Goal: Task Accomplishment & Management: Use online tool/utility

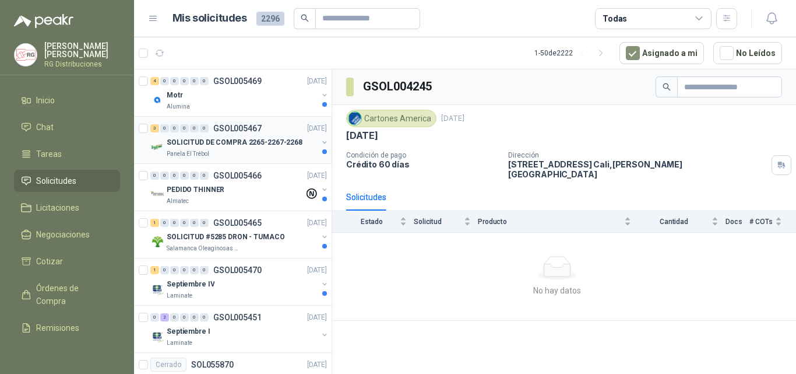
click at [189, 141] on p "SOLICITUD DE COMPRA 2265-2267-2268" at bounding box center [235, 142] width 136 height 11
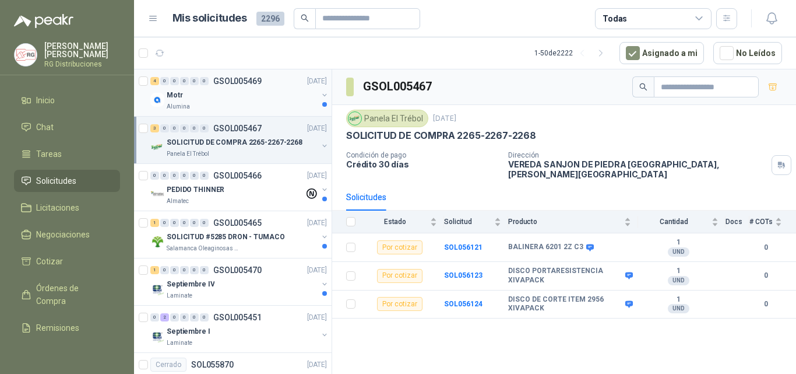
click at [224, 103] on div "Alumina" at bounding box center [242, 106] width 151 height 9
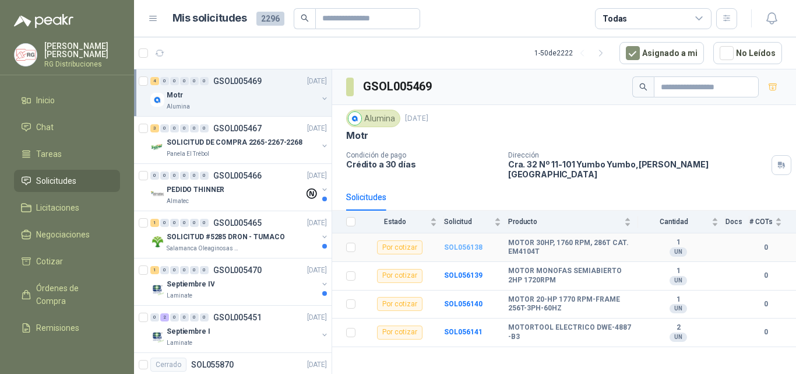
click at [462, 243] on b "SOL056138" at bounding box center [463, 247] width 38 height 8
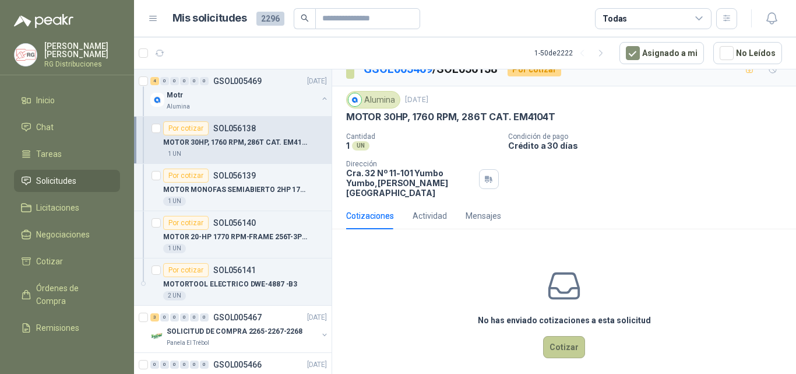
click at [559, 336] on button "Cotizar" at bounding box center [564, 347] width 42 height 22
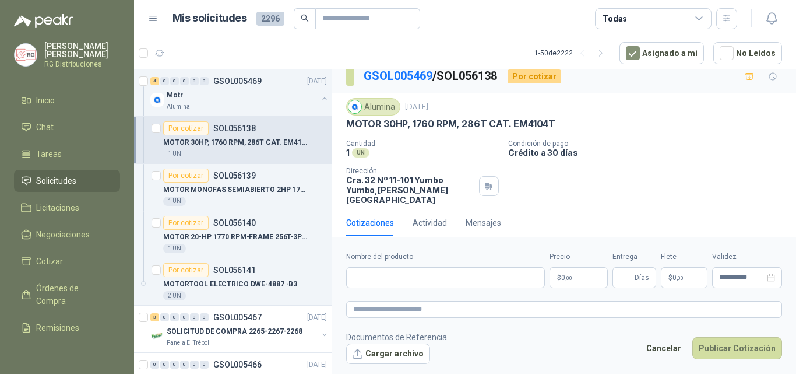
scroll to position [8, 0]
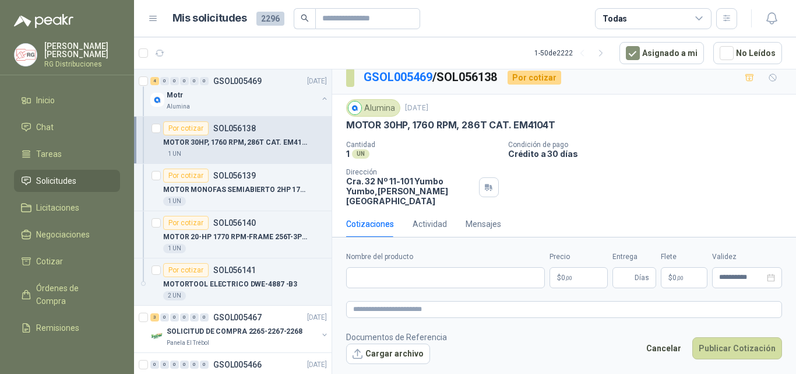
click at [293, 129] on div "Por cotizar SOL056138" at bounding box center [245, 128] width 164 height 14
click at [252, 186] on p "MOTOR MONOFAS SEMIABIERTO 2HP 1720RPM" at bounding box center [235, 189] width 145 height 11
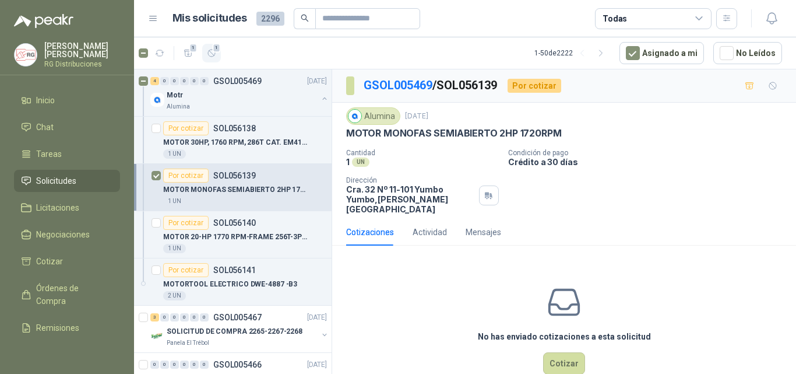
click at [215, 47] on span "1" at bounding box center [217, 47] width 8 height 9
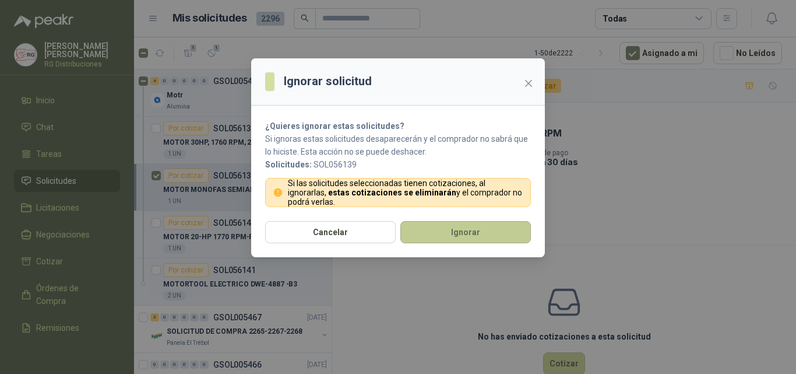
click at [502, 236] on button "Ignorar" at bounding box center [465, 232] width 131 height 22
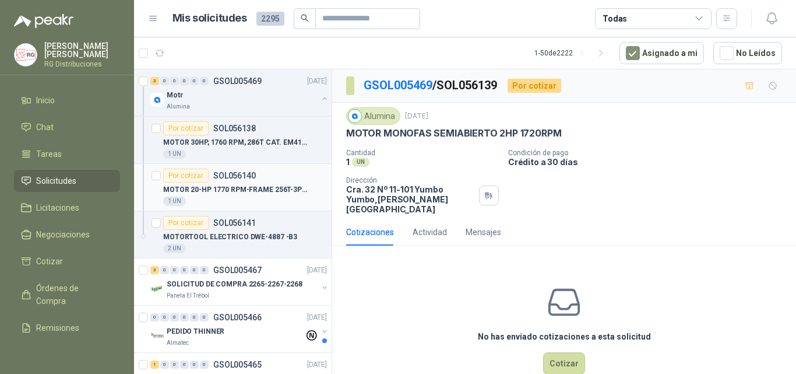
click at [276, 192] on p "MOTOR 20-HP 1770 RPM-FRAME 256T-3PH-60HZ" at bounding box center [235, 189] width 145 height 11
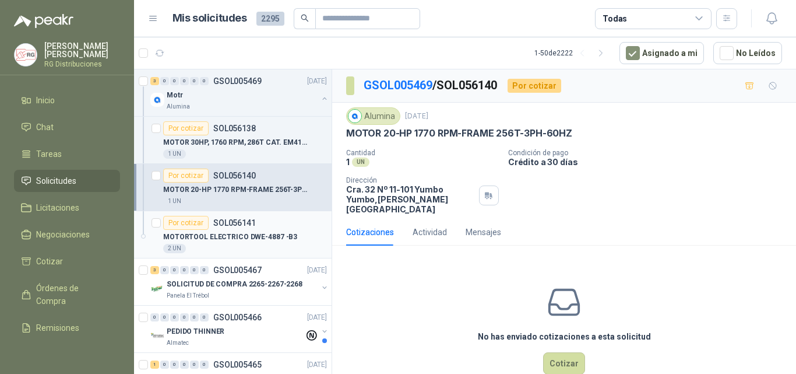
click at [238, 231] on p "MOTORTOOL ELECTRICO DWE-4887 -B3" at bounding box center [230, 236] width 134 height 11
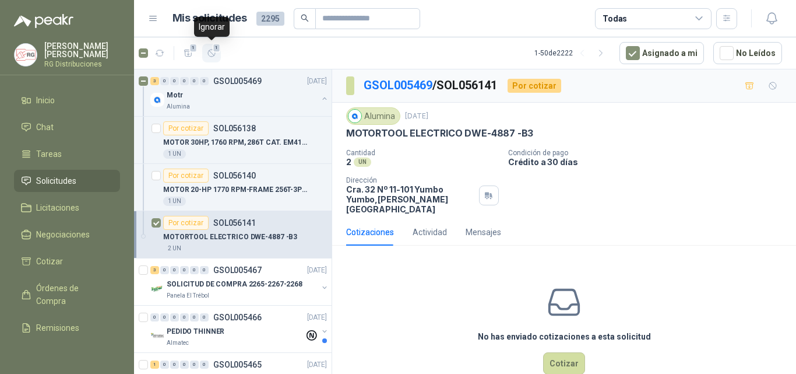
click at [217, 48] on span "1" at bounding box center [217, 47] width 8 height 9
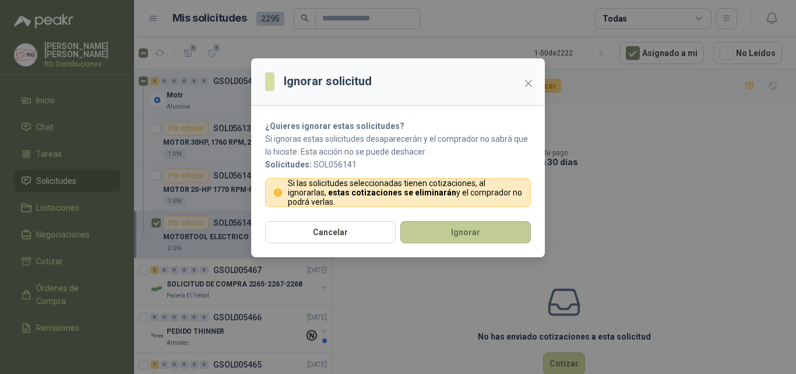
click at [495, 233] on button "Ignorar" at bounding box center [465, 232] width 131 height 22
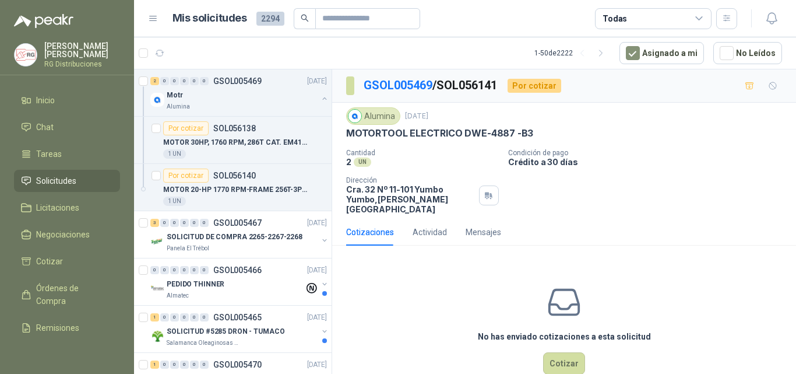
click at [767, 255] on div "No has enviado cotizaciones a esta solicitud Cotizar" at bounding box center [564, 329] width 464 height 149
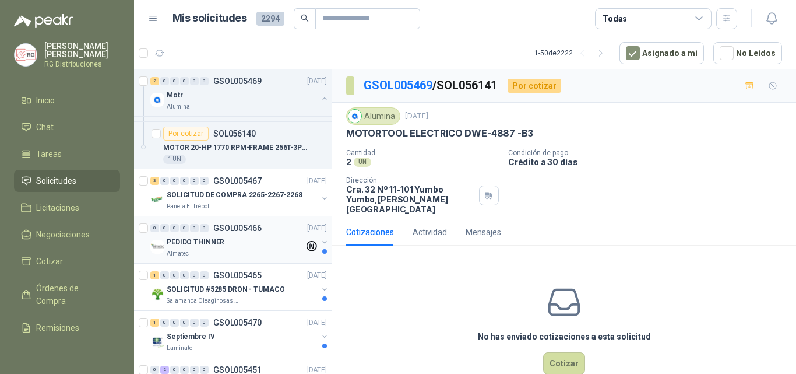
scroll to position [117, 0]
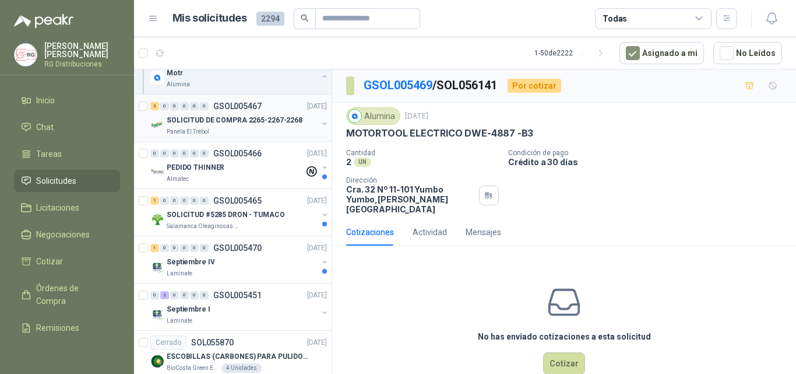
click at [245, 119] on p "SOLICITUD DE COMPRA 2265-2267-2268" at bounding box center [235, 120] width 136 height 11
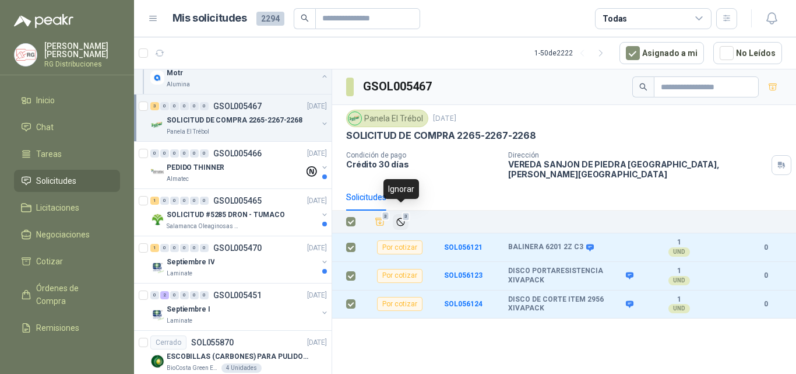
click at [403, 212] on span "3" at bounding box center [406, 216] width 8 height 9
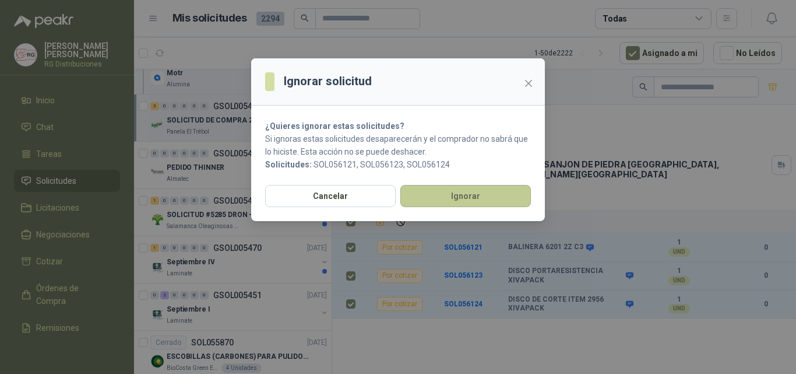
click at [430, 191] on button "Ignorar" at bounding box center [465, 196] width 131 height 22
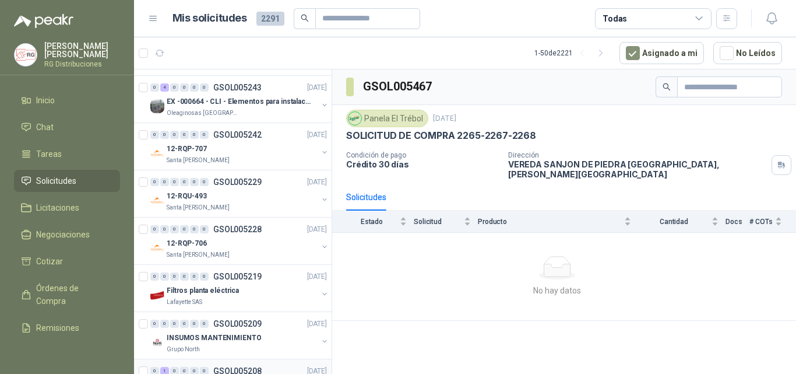
scroll to position [1515, 0]
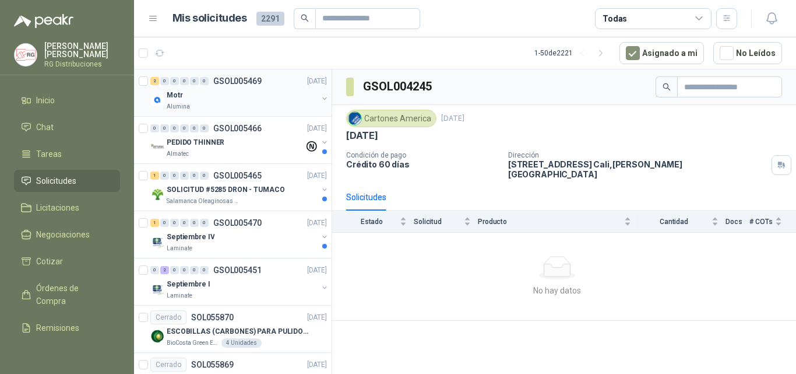
click at [217, 105] on div "Alumina" at bounding box center [242, 106] width 151 height 9
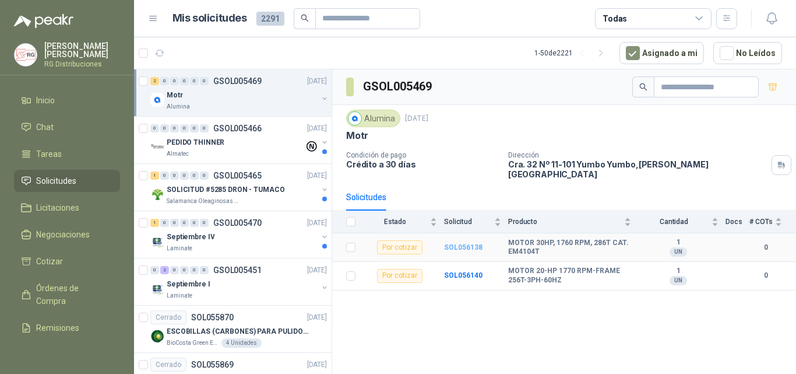
click at [460, 243] on b "SOL056138" at bounding box center [463, 247] width 38 height 8
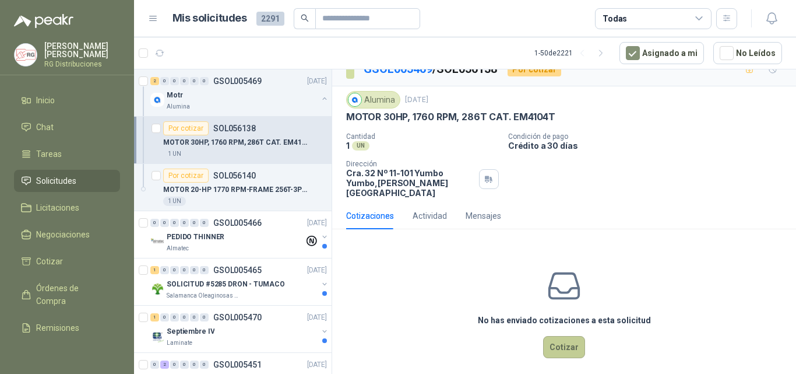
click at [550, 336] on button "Cotizar" at bounding box center [564, 347] width 42 height 22
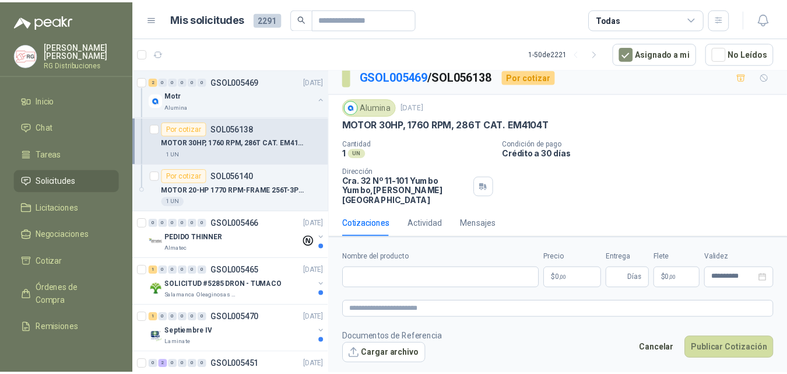
scroll to position [8, 0]
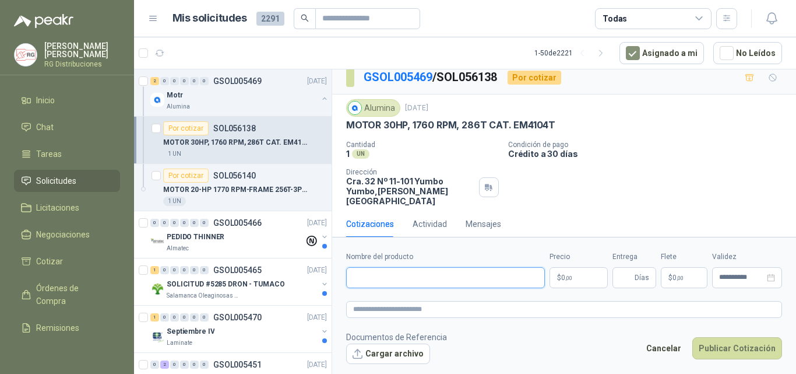
click at [473, 284] on input "Nombre del producto" at bounding box center [445, 277] width 199 height 21
click at [390, 274] on input "Nombre del producto" at bounding box center [445, 277] width 199 height 21
type input "**********"
click at [590, 274] on body "[PERSON_NAME] RG Distribuciones Inicio Chat Tareas Solicitudes Licitaciones Neg…" at bounding box center [398, 187] width 796 height 374
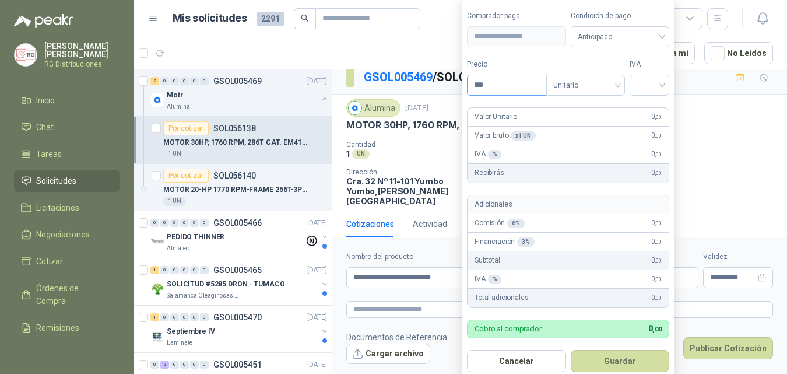
click at [508, 85] on input "***" at bounding box center [506, 85] width 79 height 20
type input "**********"
click at [651, 82] on input "search" at bounding box center [648, 83] width 26 height 17
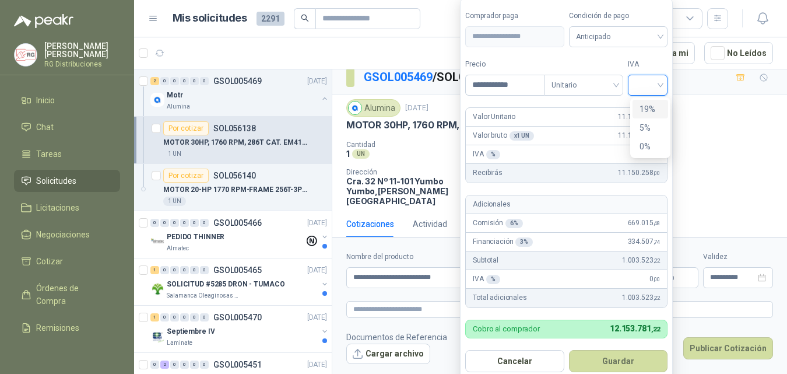
click at [658, 117] on div "19%" at bounding box center [650, 109] width 36 height 19
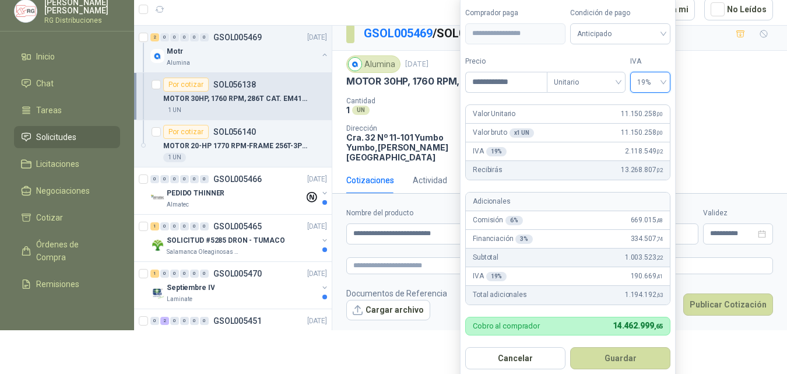
scroll to position [44, 0]
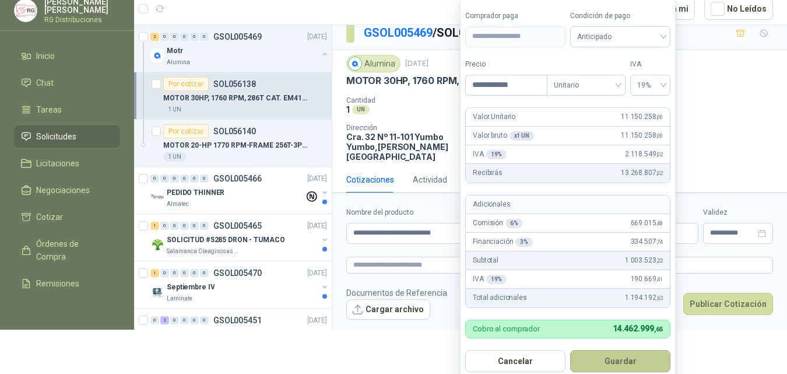
click at [624, 353] on button "Guardar" at bounding box center [620, 361] width 100 height 22
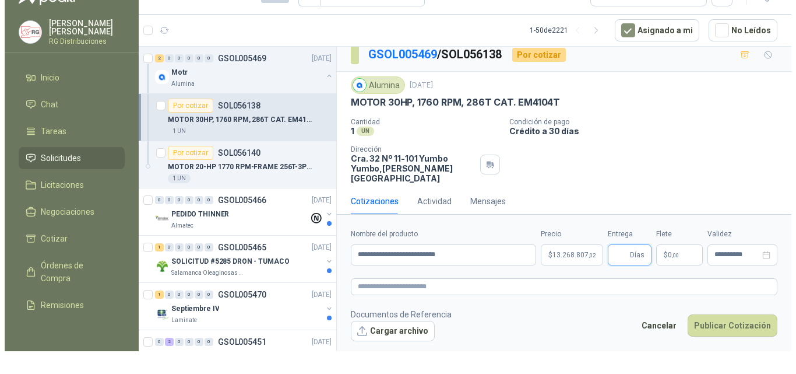
scroll to position [0, 0]
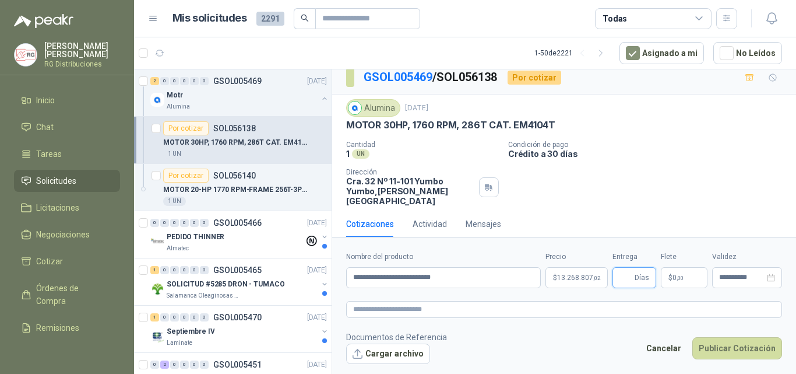
click at [629, 277] on input "Entrega" at bounding box center [625, 277] width 13 height 20
type input "*"
click at [734, 341] on button "Publicar Cotización" at bounding box center [737, 348] width 90 height 22
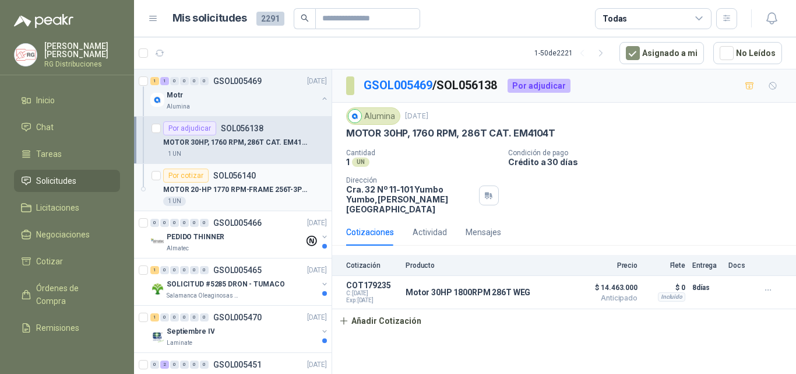
click at [234, 182] on div "MOTOR 20-HP 1770 RPM-FRAME 256T-3PH-60HZ" at bounding box center [245, 189] width 164 height 14
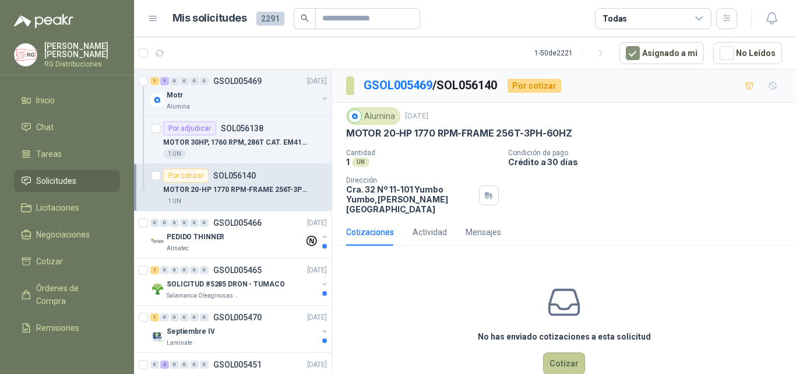
click at [559, 353] on button "Cotizar" at bounding box center [564, 363] width 42 height 22
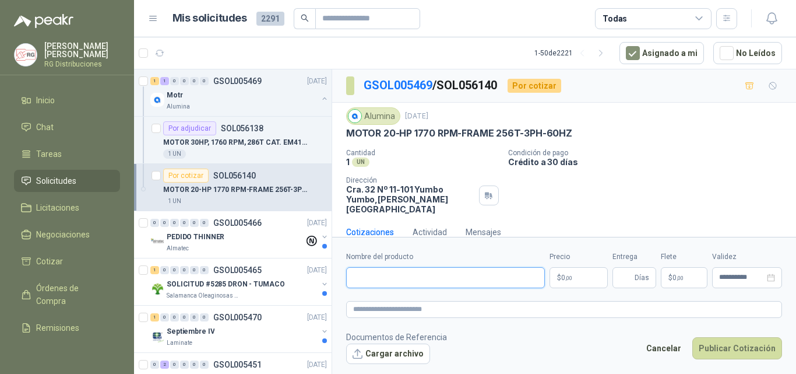
click at [424, 268] on input "Nombre del producto" at bounding box center [445, 277] width 199 height 21
type input "*"
type input "**********"
click at [579, 268] on body "[PERSON_NAME] RG Distribuciones Inicio Chat Tareas Solicitudes Licitaciones Neg…" at bounding box center [398, 187] width 796 height 374
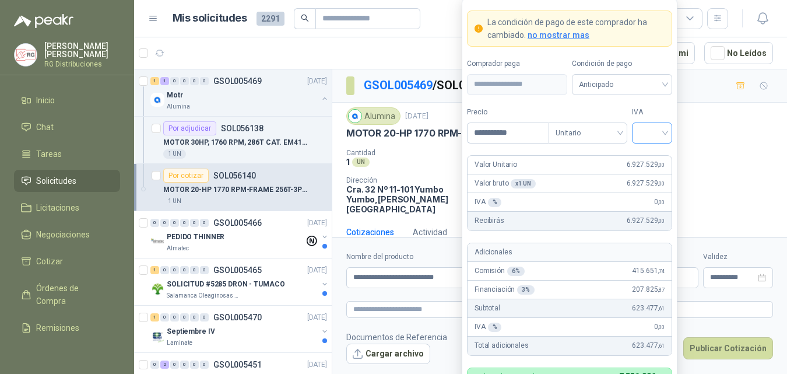
type input "**********"
click at [645, 126] on input "search" at bounding box center [652, 131] width 26 height 17
click at [656, 155] on div "19%" at bounding box center [652, 156] width 22 height 13
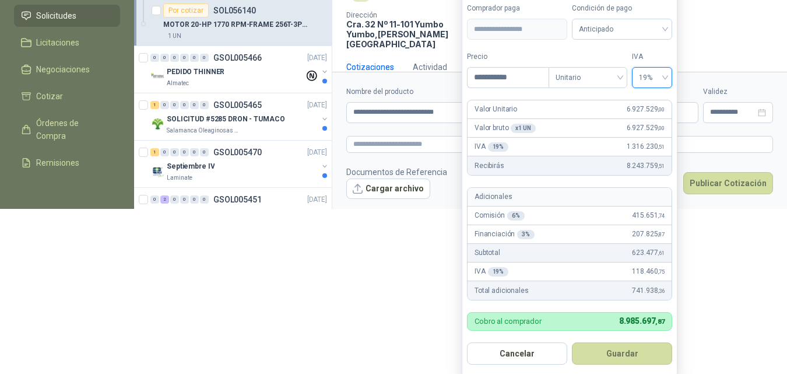
scroll to position [166, 0]
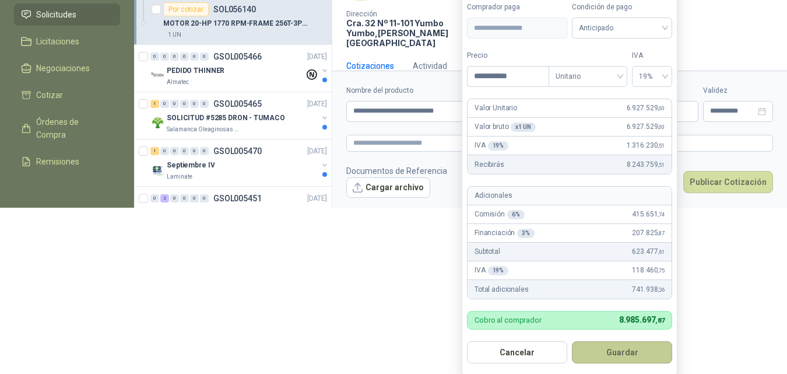
click at [623, 351] on button "Guardar" at bounding box center [622, 352] width 100 height 22
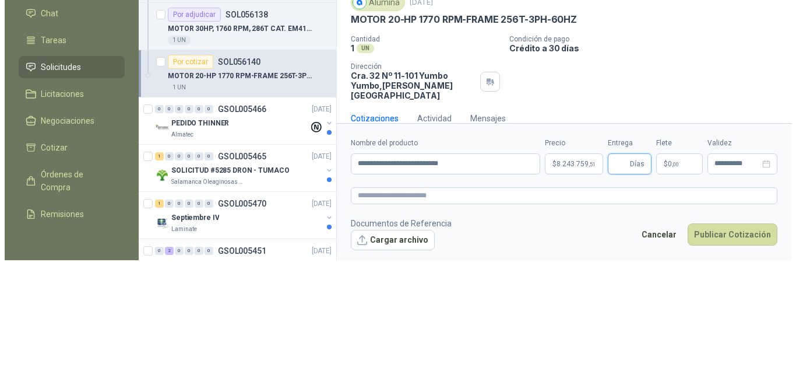
scroll to position [0, 0]
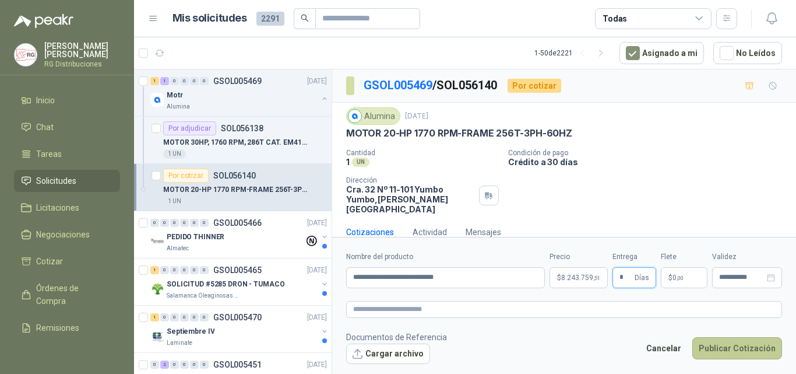
type input "*"
click at [754, 344] on button "Publicar Cotización" at bounding box center [737, 348] width 90 height 22
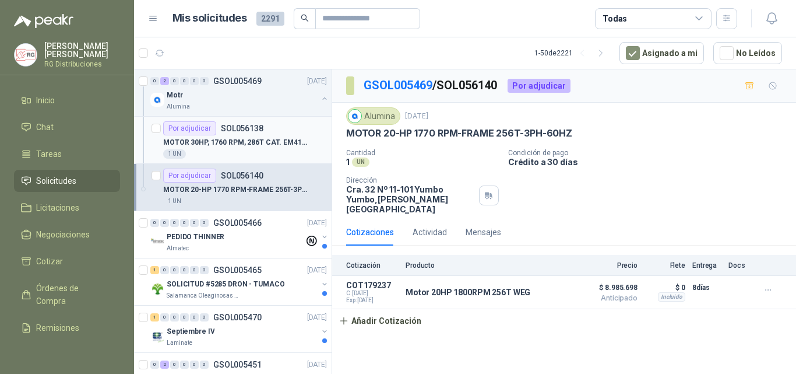
click at [266, 144] on p "MOTOR 30HP, 1760 RPM, 286T CAT. EM4104T" at bounding box center [235, 142] width 145 height 11
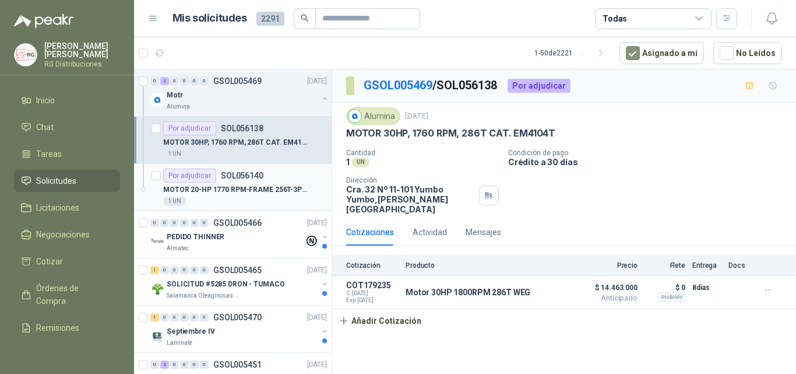
click at [255, 186] on p "MOTOR 20-HP 1770 RPM-FRAME 256T-3PH-60HZ" at bounding box center [235, 189] width 145 height 11
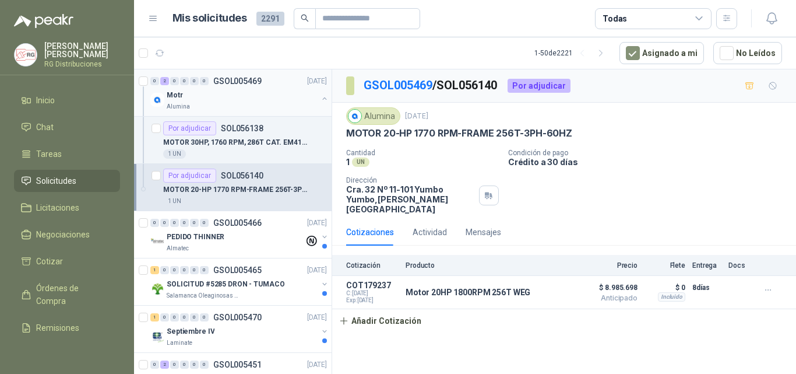
click at [320, 97] on button "button" at bounding box center [324, 98] width 9 height 9
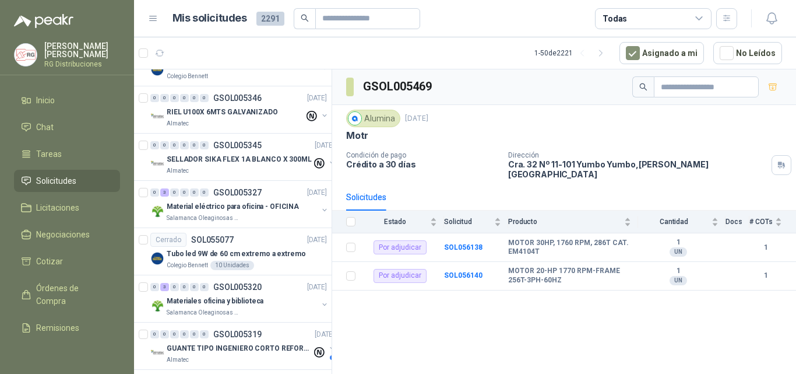
scroll to position [583, 0]
